Goal: Find specific page/section: Find specific page/section

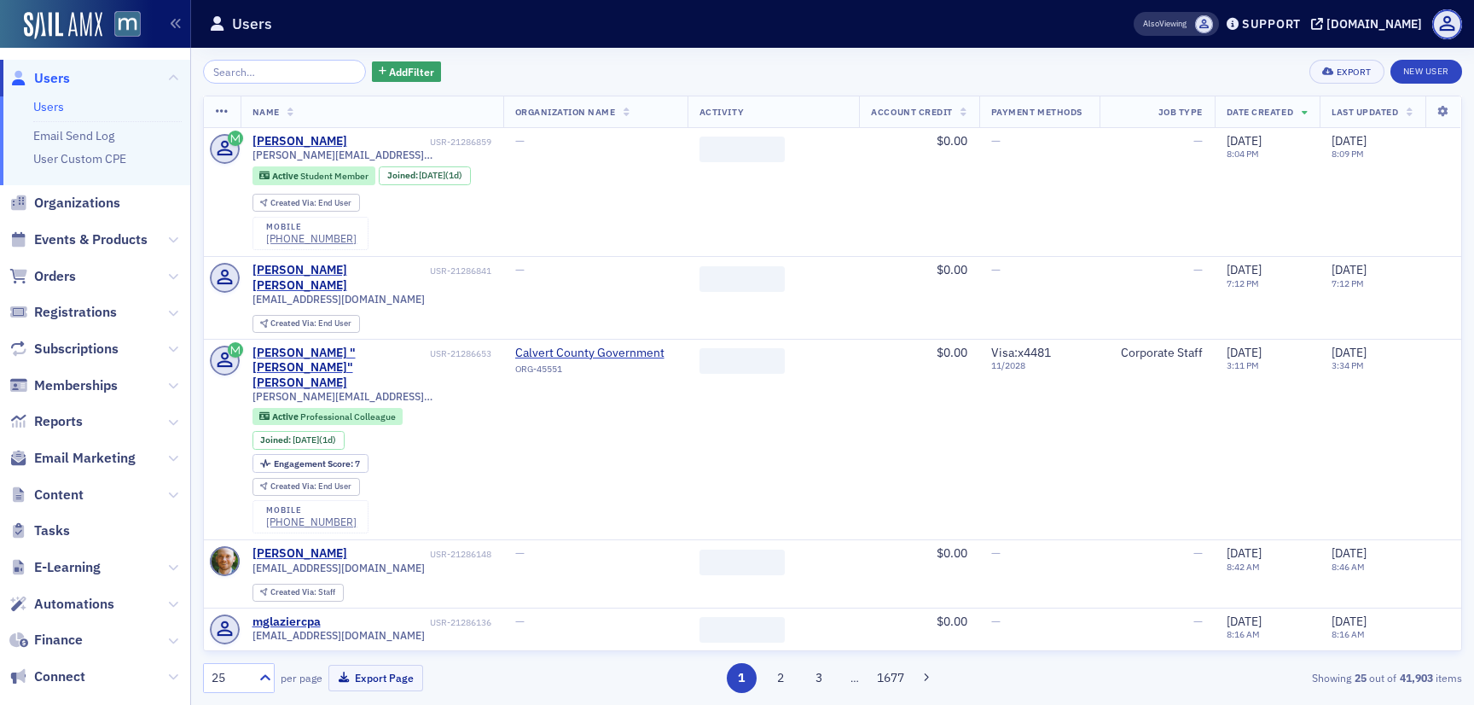
click at [94, 445] on span "Email Marketing" at bounding box center [95, 458] width 190 height 37
click at [94, 452] on span "Email Marketing" at bounding box center [85, 458] width 102 height 19
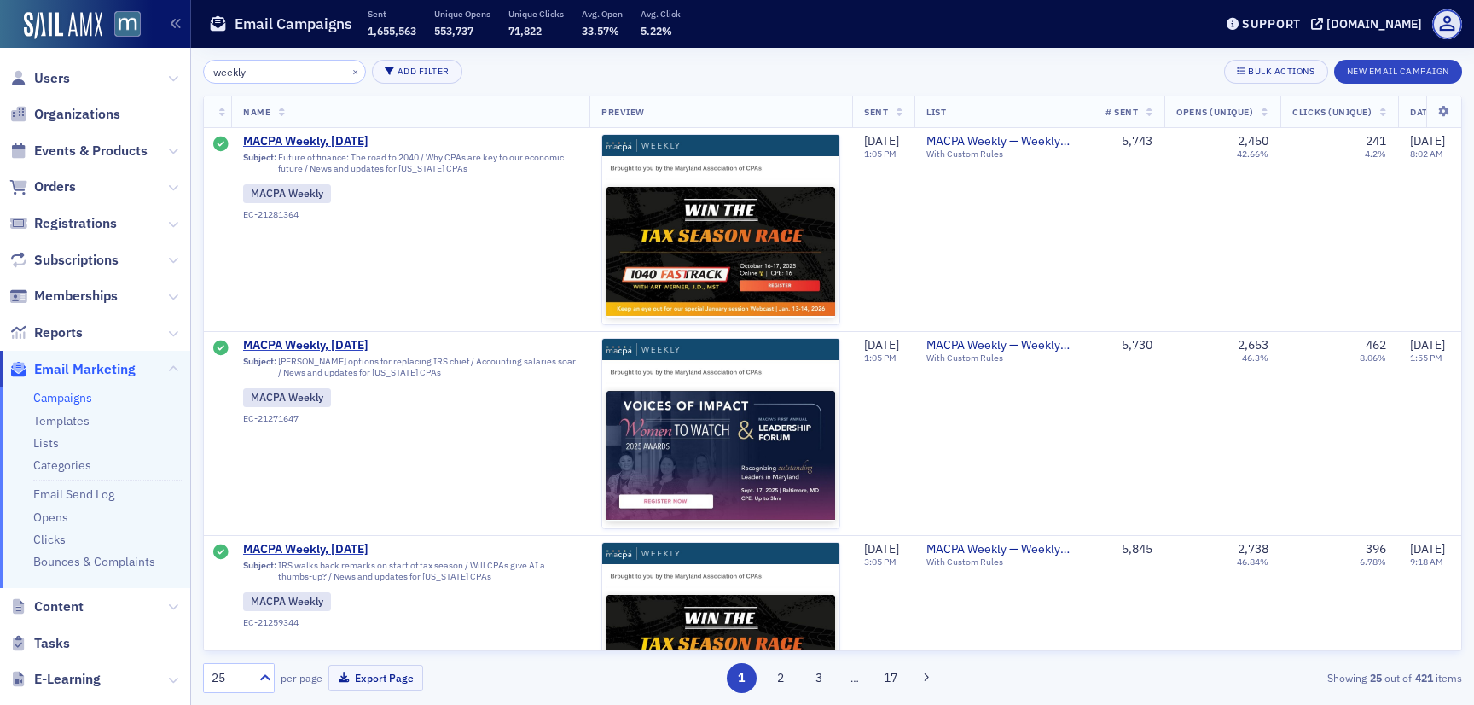
type input "weekly"
click at [345, 145] on span "MACPA Weekly, [DATE]" at bounding box center [410, 141] width 334 height 15
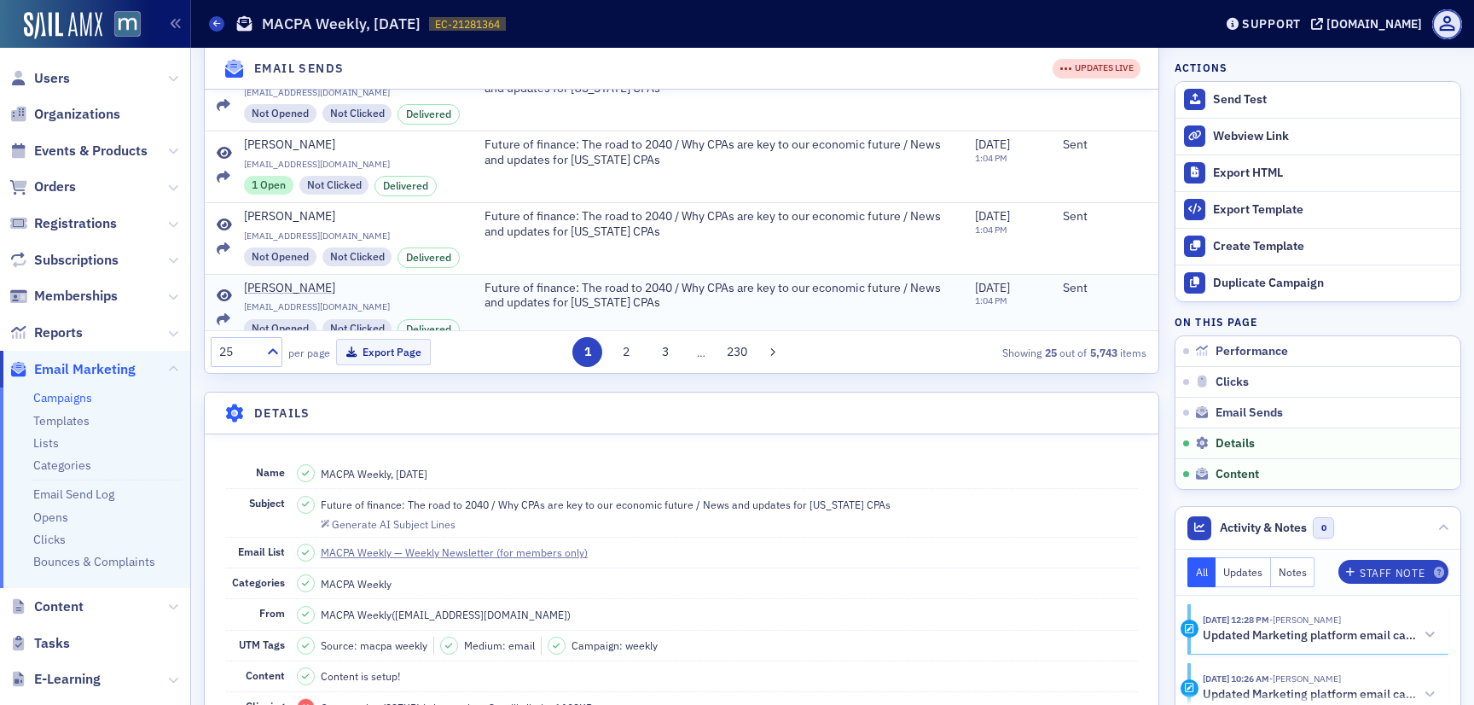
scroll to position [1032, 0]
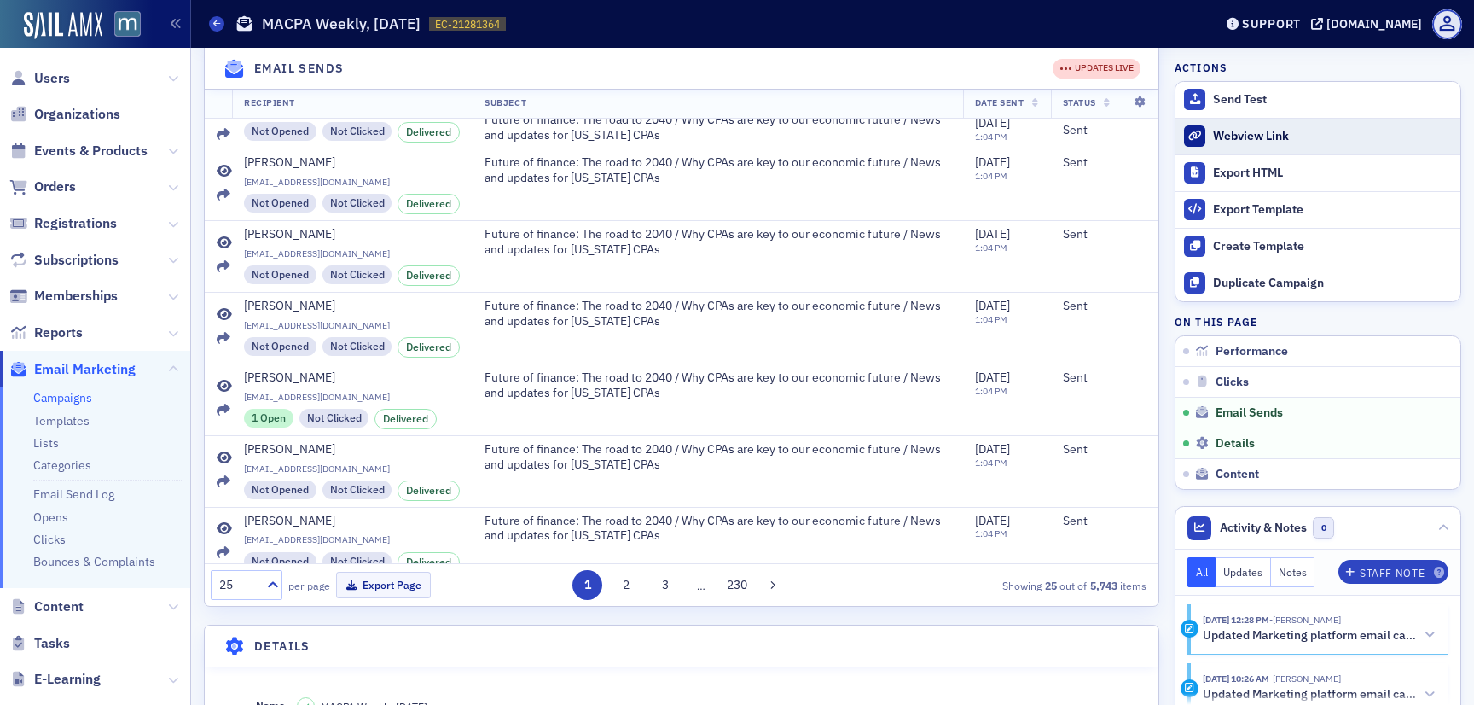
click at [1268, 131] on div "Webview Link" at bounding box center [1332, 136] width 239 height 15
click at [0, 0] on div "Users Organizations Events & Products Orders Registrations Subscriptions Member…" at bounding box center [737, 352] width 1474 height 705
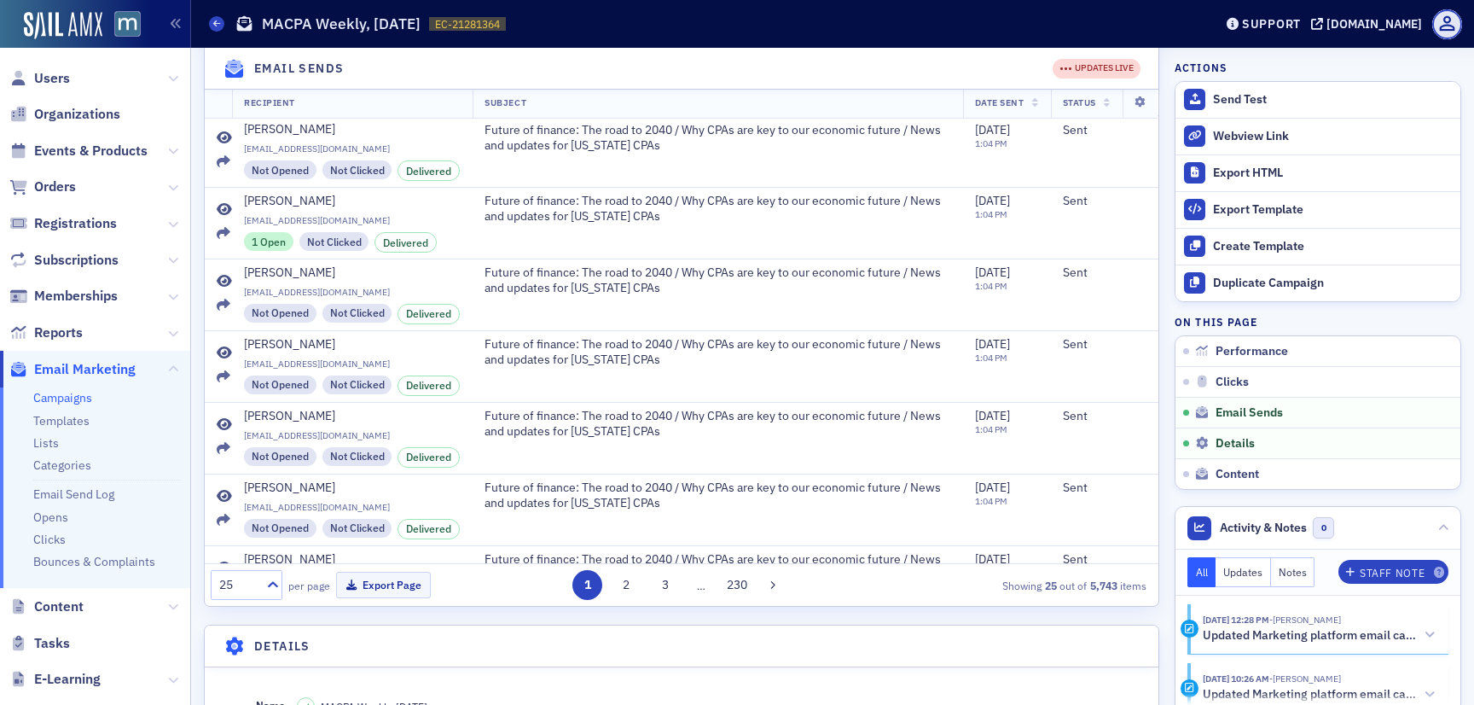
scroll to position [1153, 0]
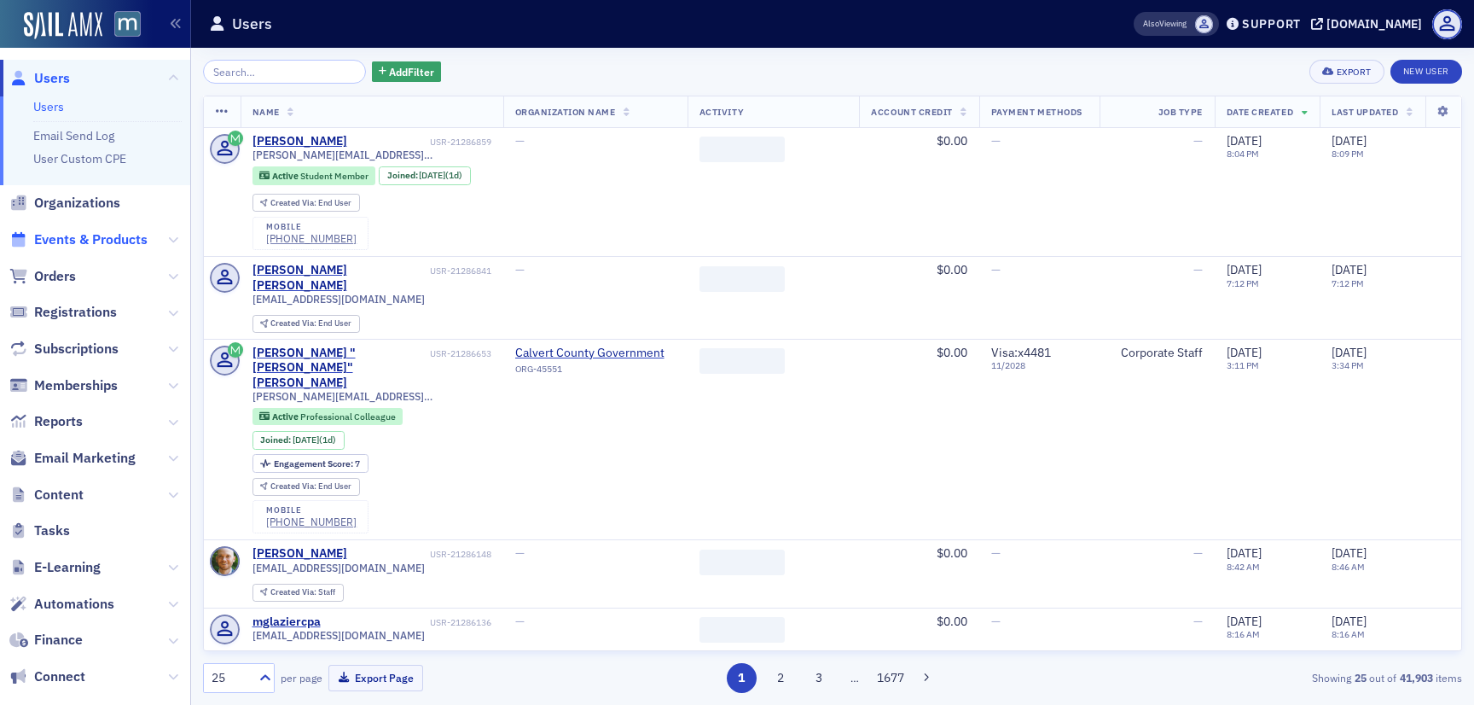
click at [67, 235] on span "Events & Products" at bounding box center [90, 239] width 113 height 19
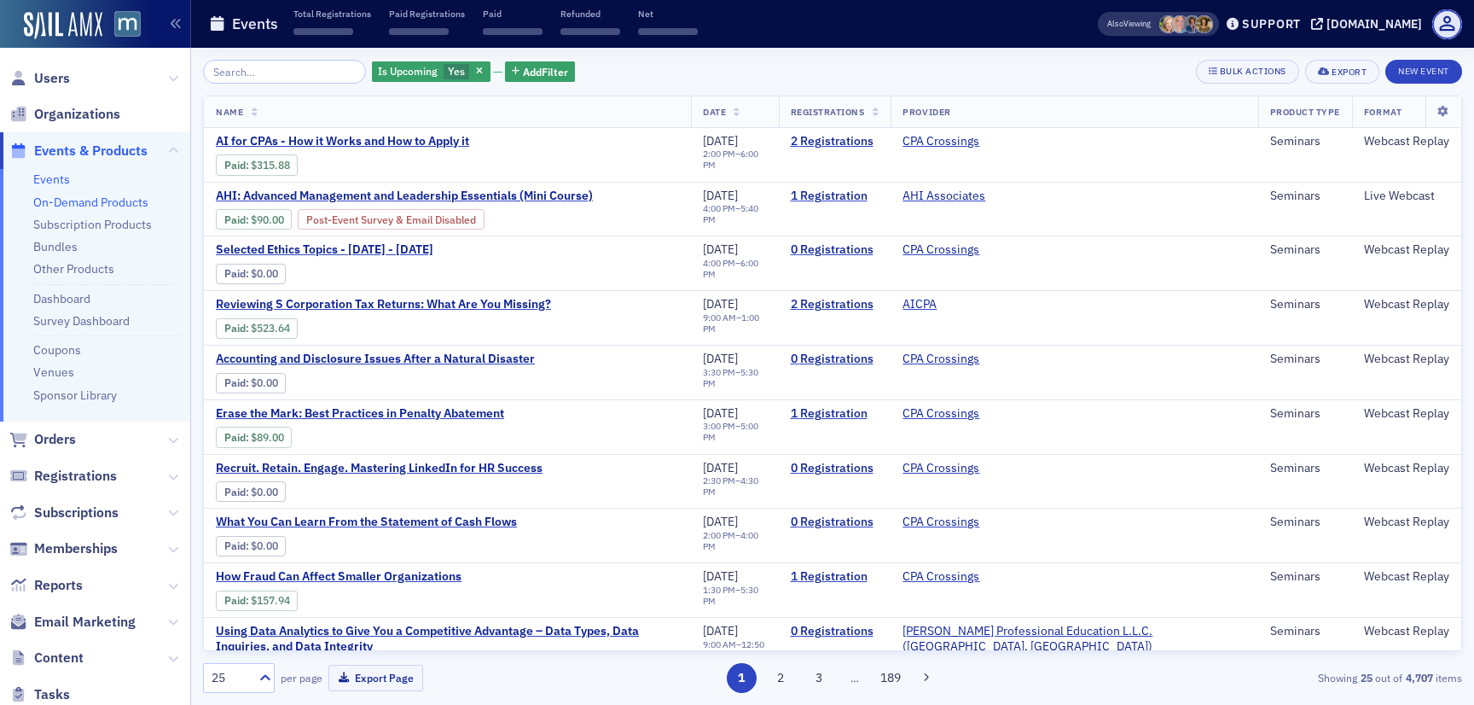
click at [69, 203] on link "On-Demand Products" at bounding box center [90, 202] width 115 height 15
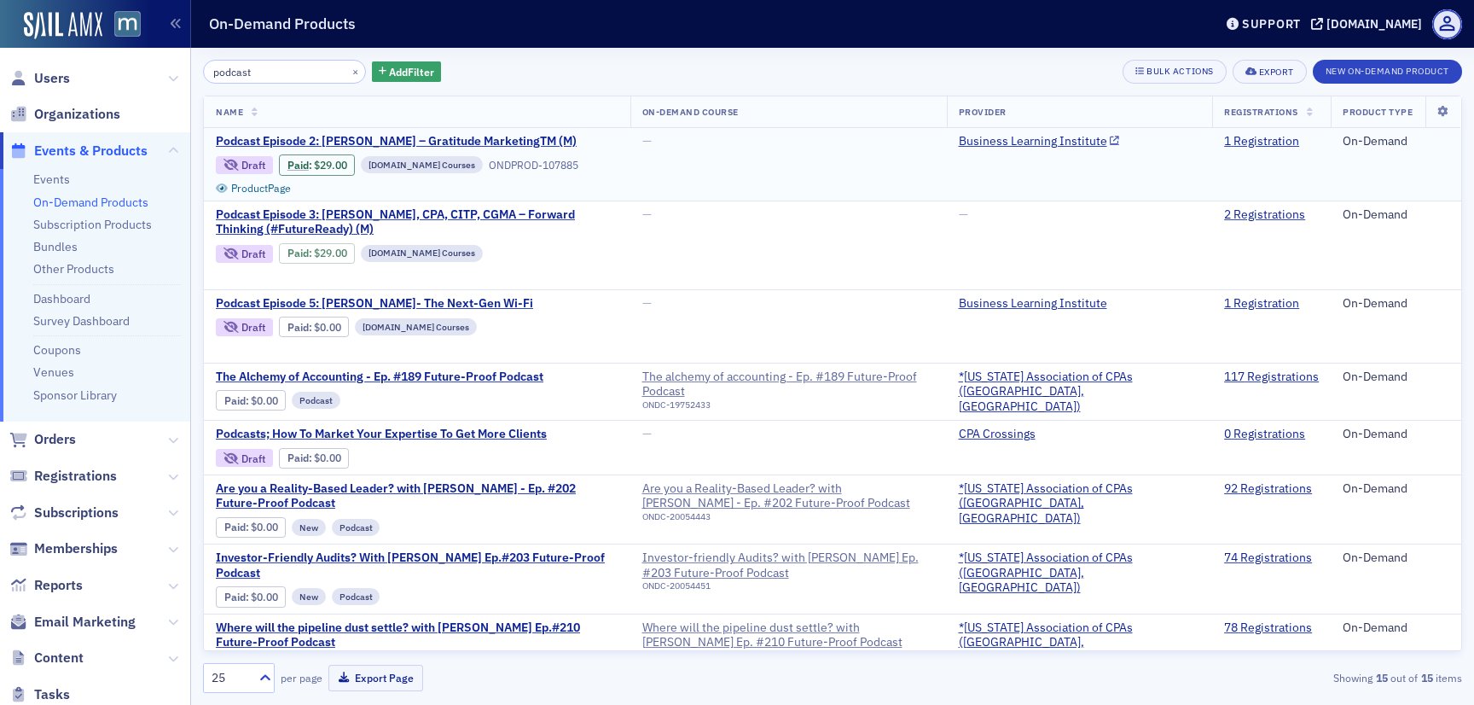
type input "podcast"
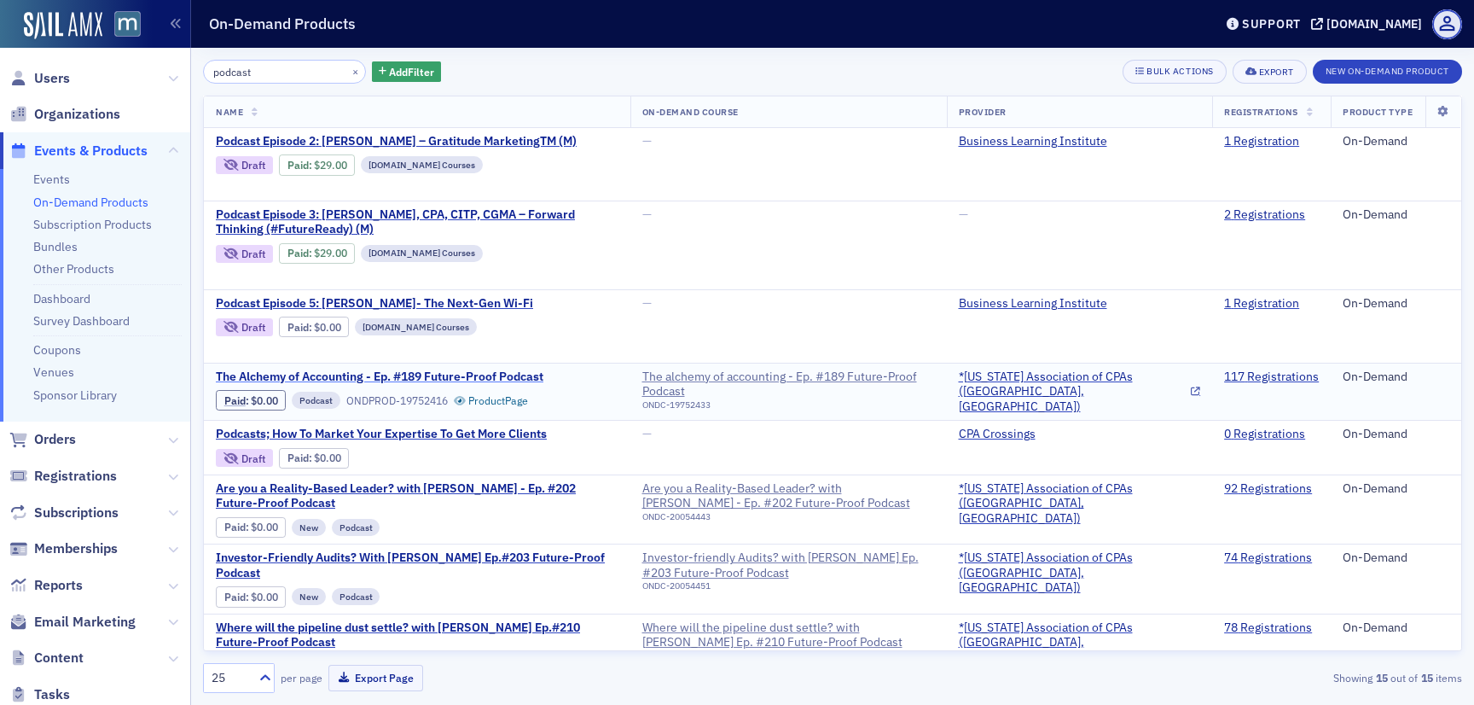
click at [427, 375] on span "The Alchemy of Accounting - Ep. #189 Future-Proof Podcast" at bounding box center [380, 376] width 328 height 15
